Goal: Information Seeking & Learning: Learn about a topic

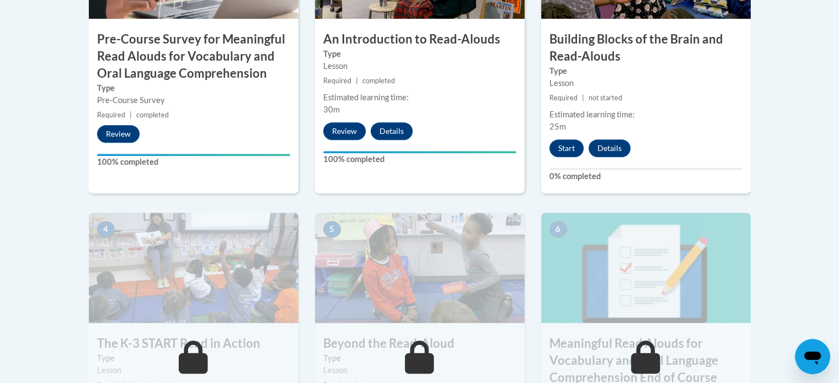
scroll to position [483, 0]
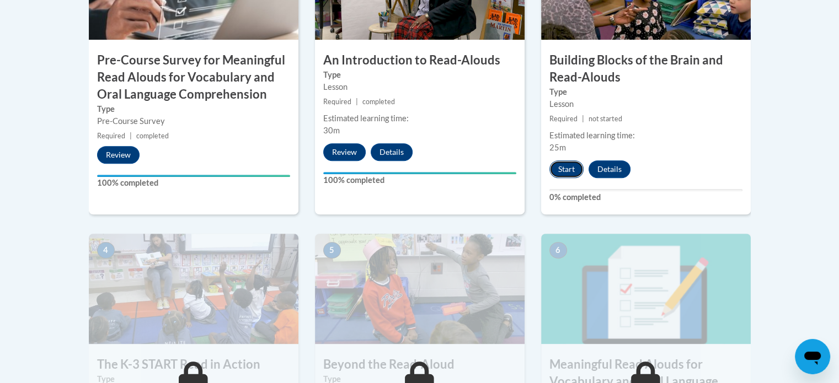
drag, startPoint x: 563, startPoint y: 165, endPoint x: 556, endPoint y: 167, distance: 6.8
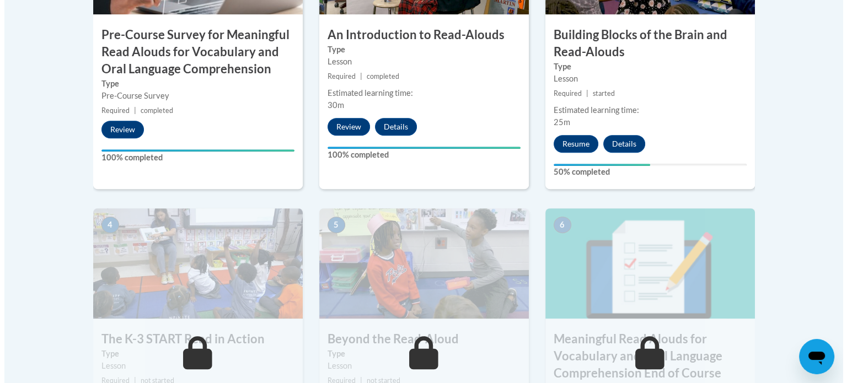
scroll to position [509, 0]
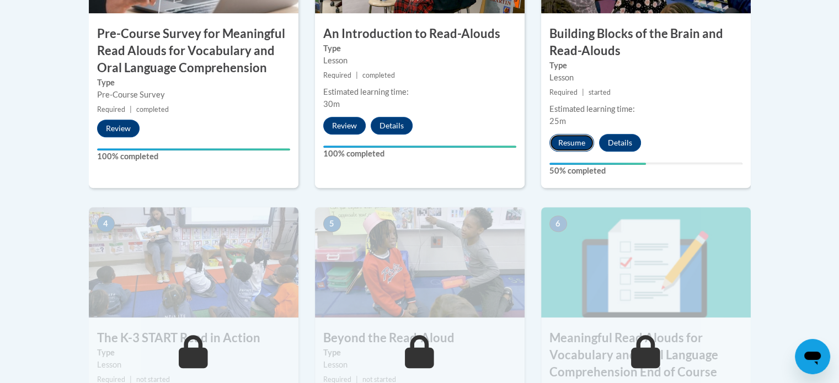
click at [559, 140] on button "Resume" at bounding box center [571, 143] width 45 height 18
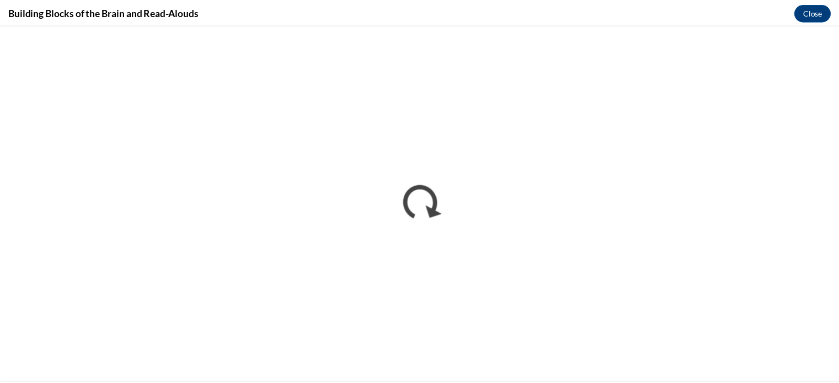
scroll to position [0, 0]
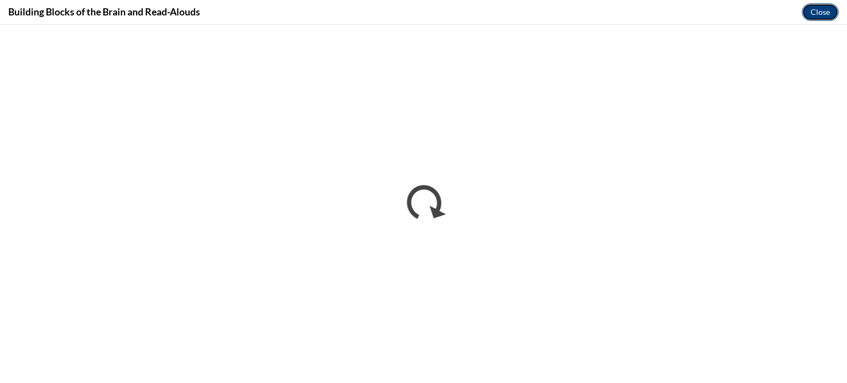
click at [812, 15] on button "Close" at bounding box center [820, 12] width 37 height 18
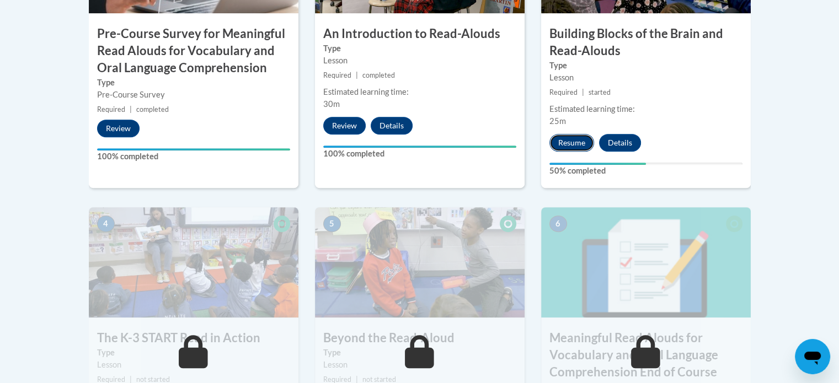
drag, startPoint x: 573, startPoint y: 143, endPoint x: 560, endPoint y: 140, distance: 13.5
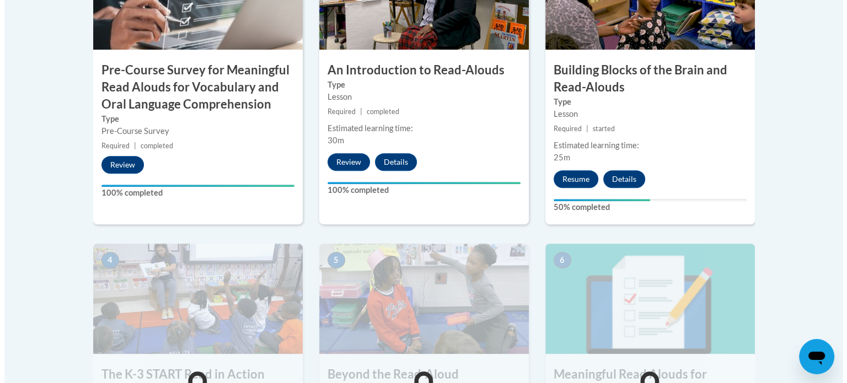
scroll to position [474, 0]
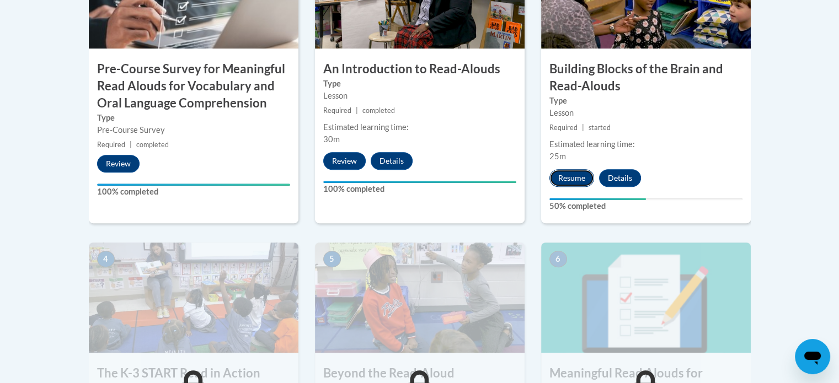
drag, startPoint x: 573, startPoint y: 178, endPoint x: 566, endPoint y: 176, distance: 7.4
drag, startPoint x: 566, startPoint y: 176, endPoint x: 554, endPoint y: 175, distance: 12.1
click at [554, 175] on button "Resume" at bounding box center [571, 178] width 45 height 18
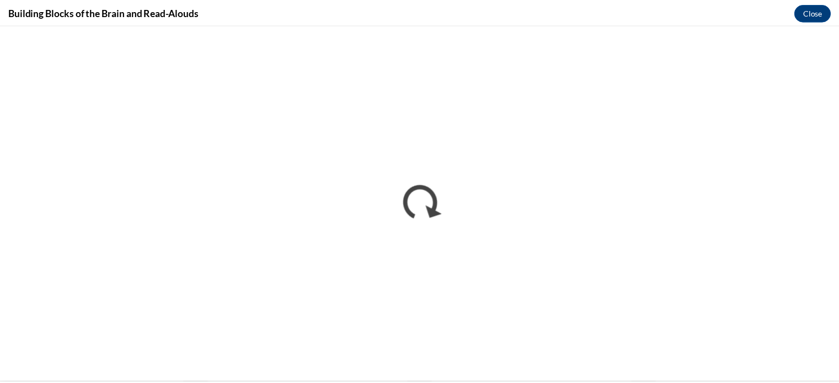
scroll to position [0, 0]
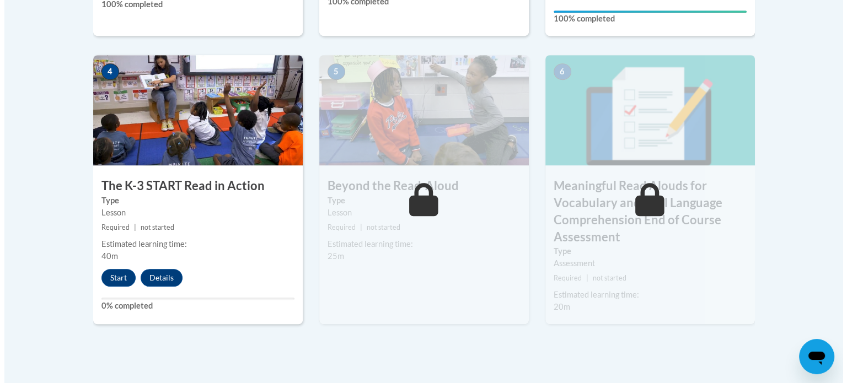
scroll to position [712, 0]
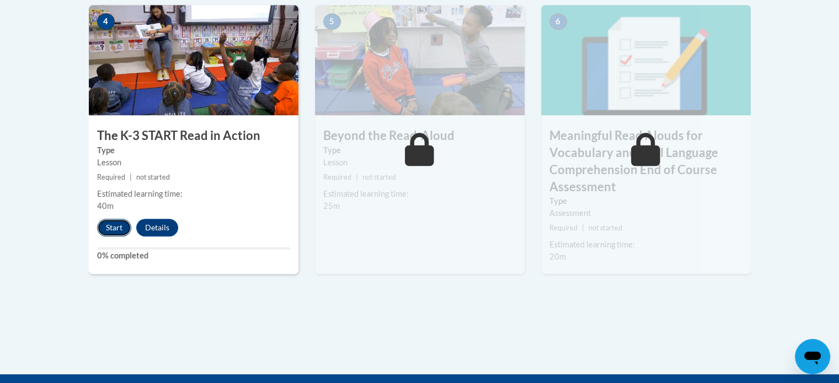
click at [117, 221] on button "Start" at bounding box center [114, 228] width 34 height 18
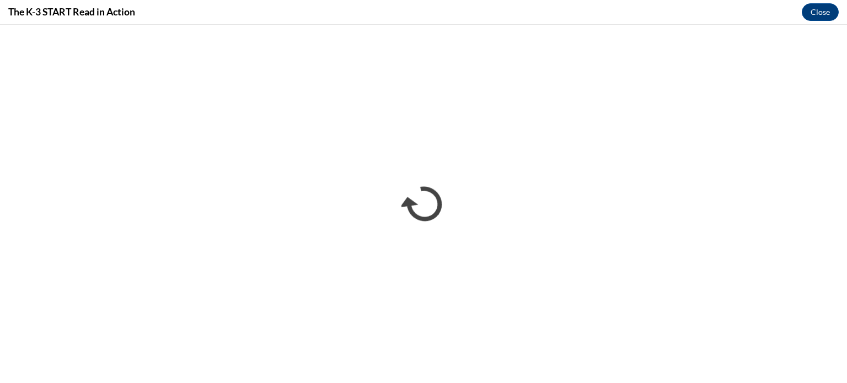
scroll to position [0, 0]
